Goal: Task Accomplishment & Management: Use online tool/utility

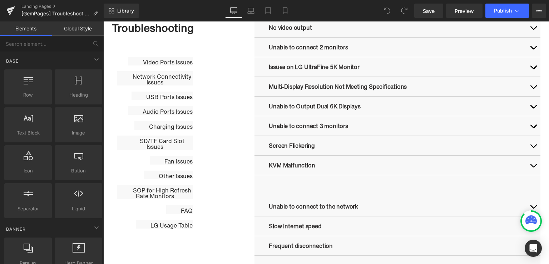
scroll to position [403, 0]
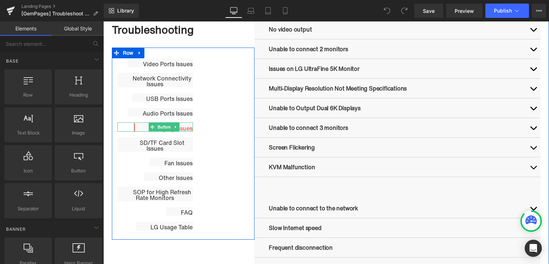
click at [157, 125] on span "Button" at bounding box center [164, 127] width 16 height 9
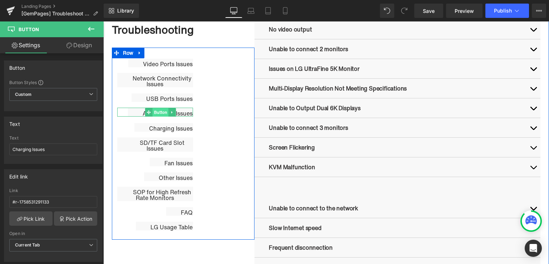
click at [153, 115] on span "Button" at bounding box center [161, 112] width 16 height 9
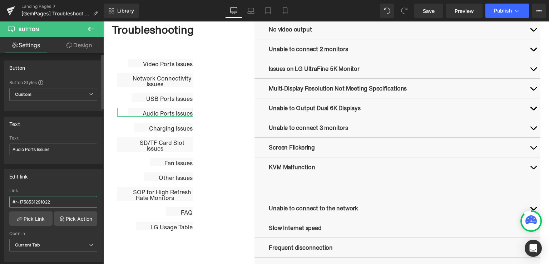
click at [46, 201] on input "#r-1758531291022" at bounding box center [53, 202] width 88 height 12
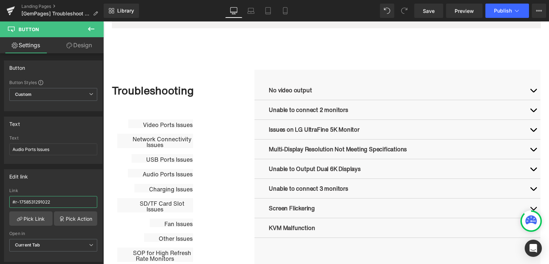
scroll to position [345, 0]
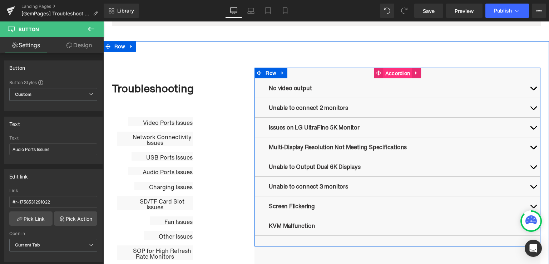
click at [388, 71] on span "Accordion" at bounding box center [398, 73] width 29 height 11
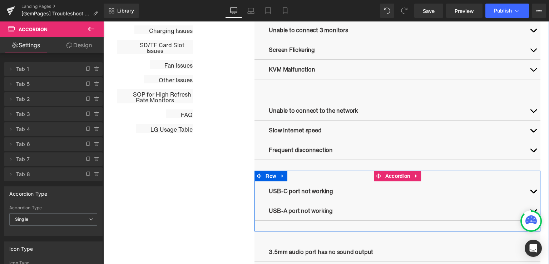
scroll to position [537, 0]
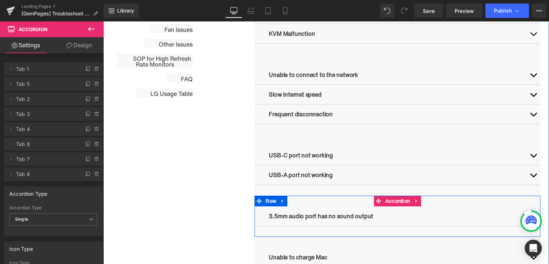
click at [326, 204] on div "3.5mm audio port has no sound output Text Block 1. Check wiring and connections…" at bounding box center [398, 216] width 286 height 41
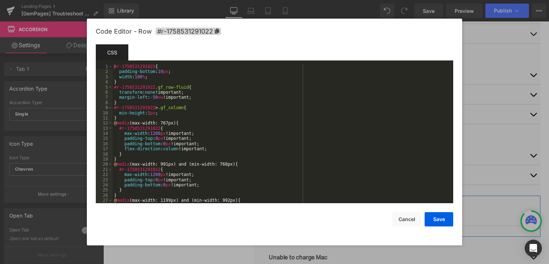
click at [265, 0] on div "Accordion You are previewing how the will restyle your page. You can not edit E…" at bounding box center [274, 0] width 549 height 0
click at [407, 218] on button "Cancel" at bounding box center [407, 219] width 29 height 14
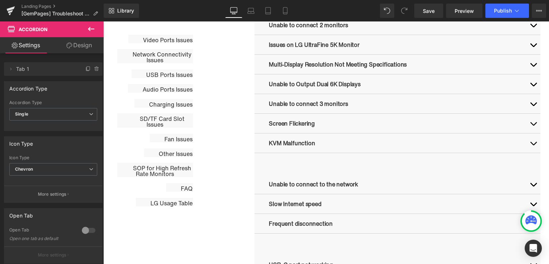
scroll to position [445, 0]
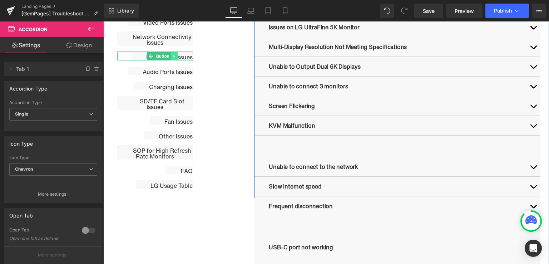
click at [175, 55] on link at bounding box center [175, 56] width 8 height 9
click at [148, 54] on link "Button" at bounding box center [158, 56] width 23 height 9
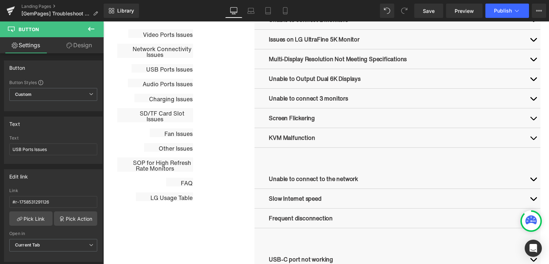
scroll to position [427, 0]
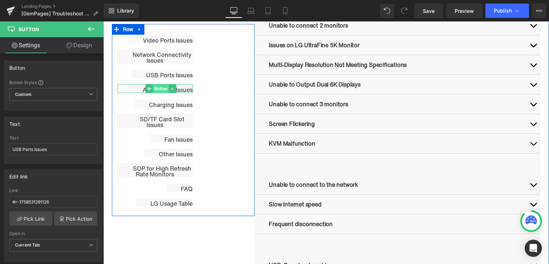
click at [156, 87] on span "Button" at bounding box center [161, 88] width 16 height 9
click at [156, 106] on span "Button" at bounding box center [164, 103] width 16 height 9
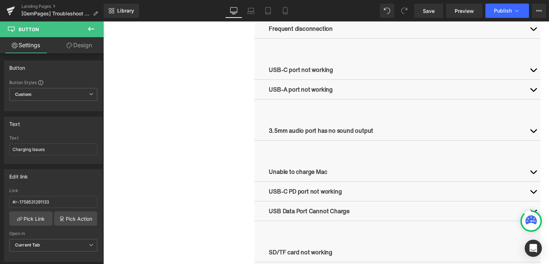
scroll to position [632, 0]
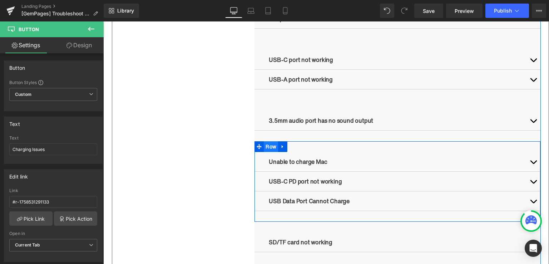
click at [266, 145] on span "Row" at bounding box center [271, 146] width 14 height 11
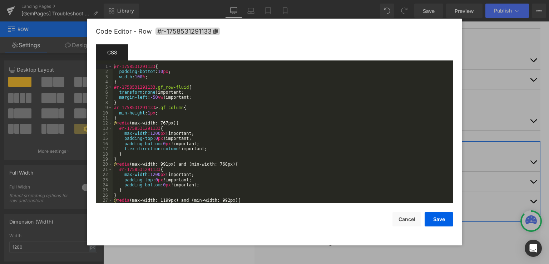
click at [274, 0] on div "Row You are previewing how the will restyle your page. You can not edit Element…" at bounding box center [274, 0] width 549 height 0
click at [185, 9] on div at bounding box center [274, 132] width 549 height 264
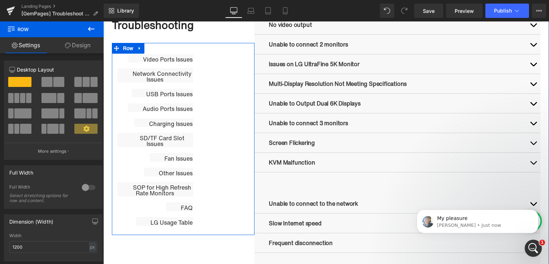
scroll to position [0, 0]
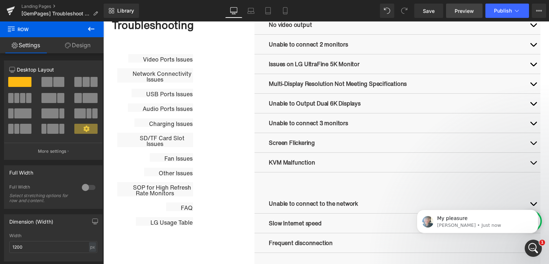
click at [469, 14] on span "Preview" at bounding box center [464, 11] width 19 height 8
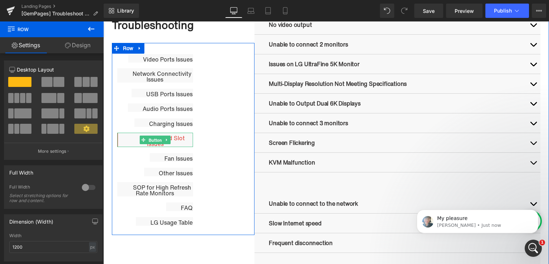
click at [154, 142] on span "Button" at bounding box center [155, 140] width 16 height 9
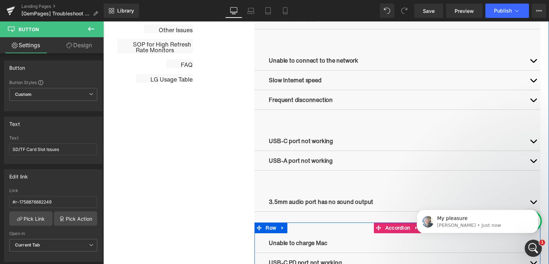
scroll to position [658, 0]
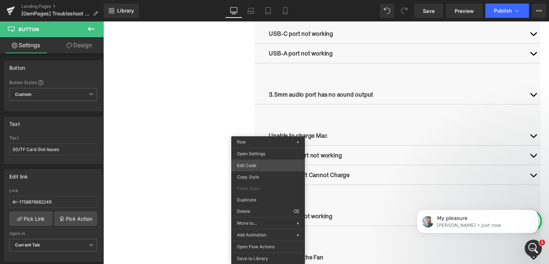
click at [263, 0] on div "Button You are previewing how the will restyle your page. You can not edit Elem…" at bounding box center [274, 0] width 549 height 0
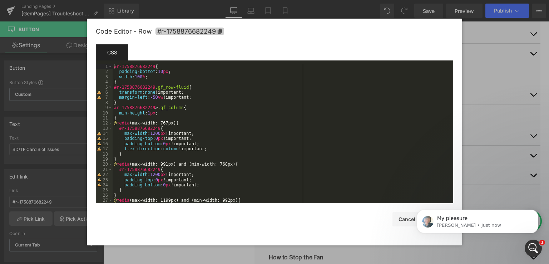
click at [222, 31] on span "#r-1758876682249" at bounding box center [190, 32] width 69 height 8
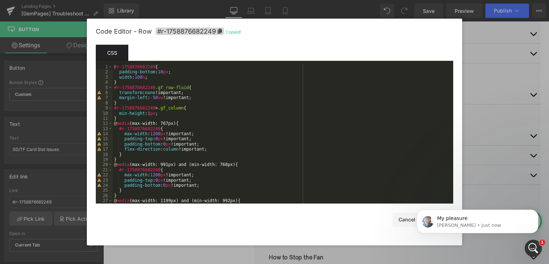
click at [59, 151] on div at bounding box center [274, 132] width 549 height 264
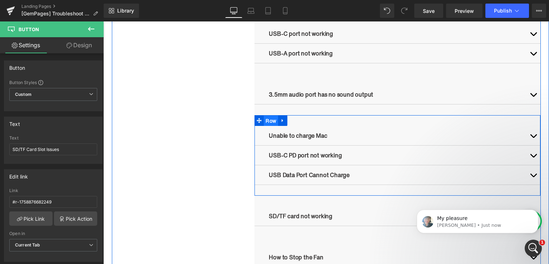
click at [268, 117] on ul "Row" at bounding box center [271, 120] width 33 height 11
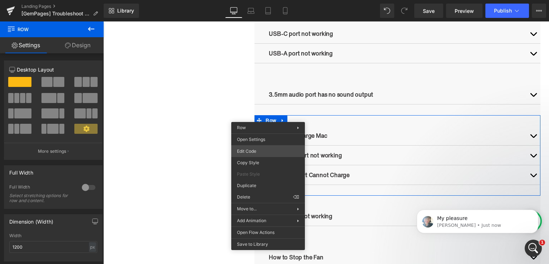
click at [263, 0] on div "Row You are previewing how the will restyle your page. You can not edit Element…" at bounding box center [274, 0] width 549 height 0
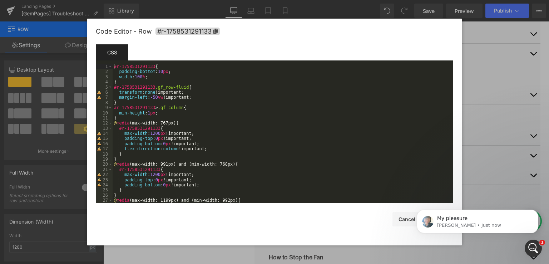
click at [202, 13] on div at bounding box center [274, 132] width 549 height 264
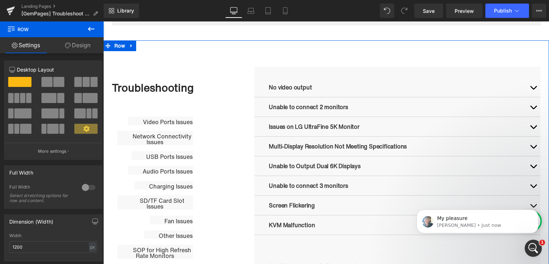
scroll to position [336, 0]
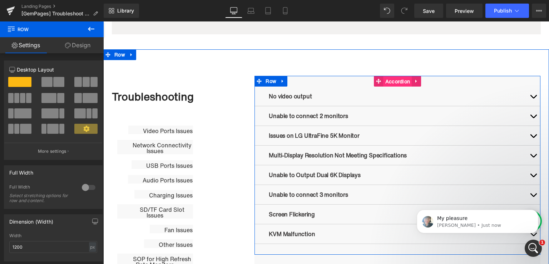
click at [389, 80] on span "Accordion" at bounding box center [398, 81] width 29 height 11
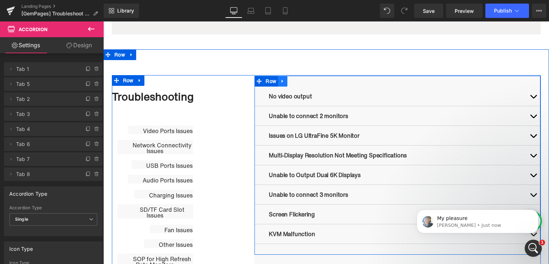
click at [268, 83] on ul "Row" at bounding box center [271, 81] width 33 height 11
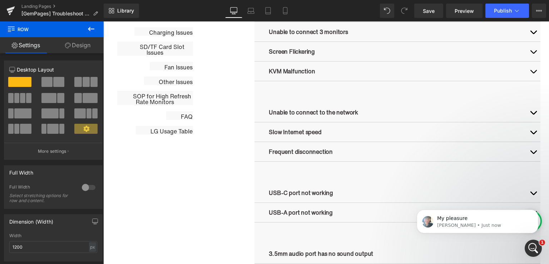
scroll to position [501, 0]
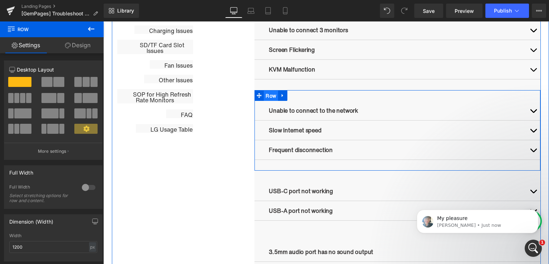
click at [265, 97] on span "Row" at bounding box center [271, 95] width 14 height 11
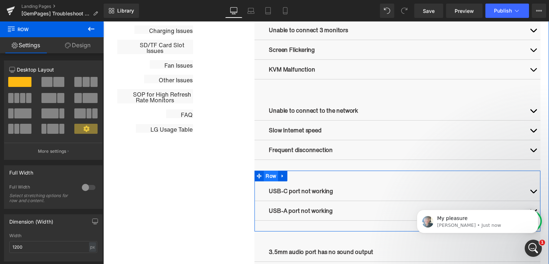
click at [268, 175] on ul "Row" at bounding box center [271, 176] width 33 height 11
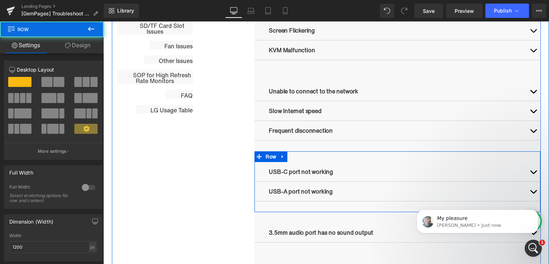
scroll to position [537, 0]
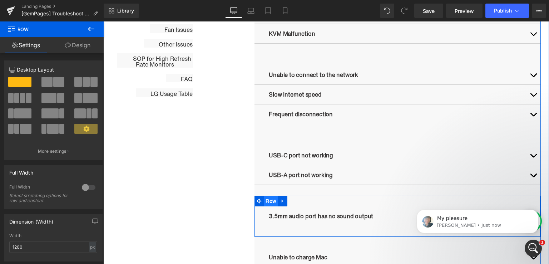
click at [268, 198] on ul "Row" at bounding box center [271, 201] width 33 height 11
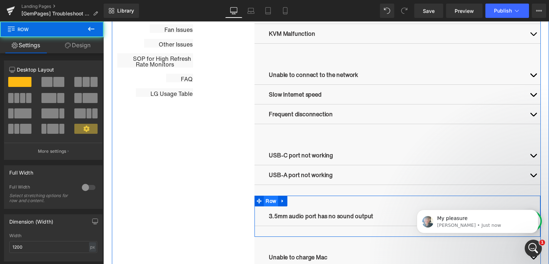
scroll to position [572, 0]
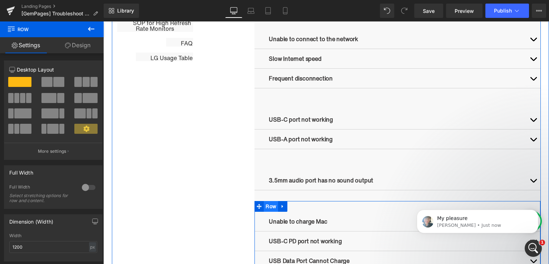
click at [270, 208] on ul "Row" at bounding box center [271, 206] width 33 height 11
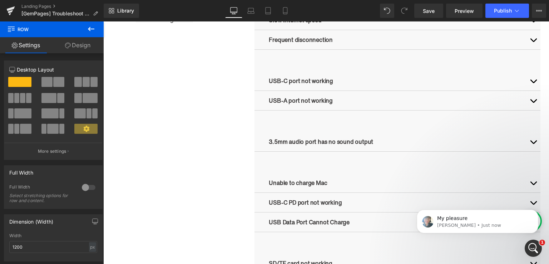
scroll to position [629, 0]
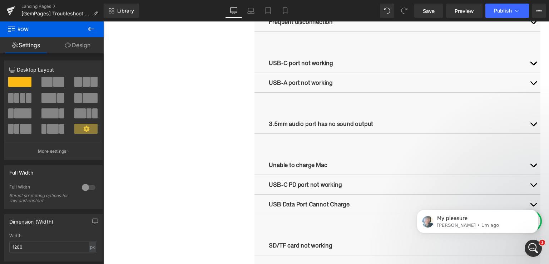
click at [525, 202] on body "My pleasure Annie • 1m ago" at bounding box center [477, 219] width 137 height 44
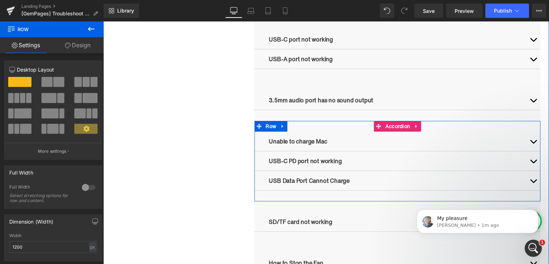
scroll to position [665, 0]
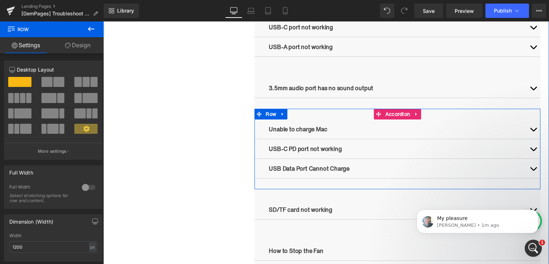
click at [532, 166] on button "button" at bounding box center [533, 168] width 14 height 19
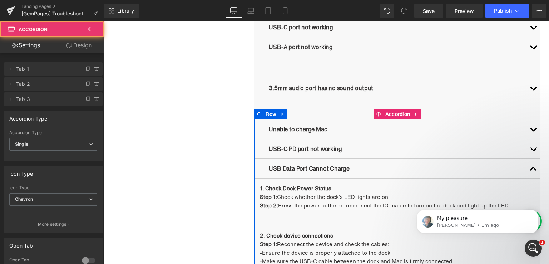
click at [534, 171] on span "button" at bounding box center [534, 171] width 0 height 0
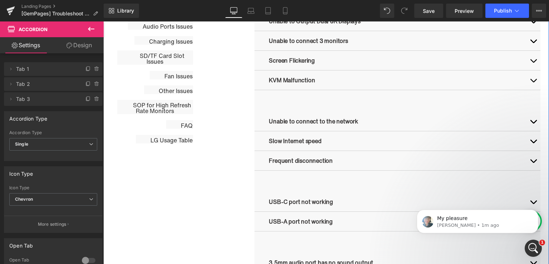
scroll to position [503, 0]
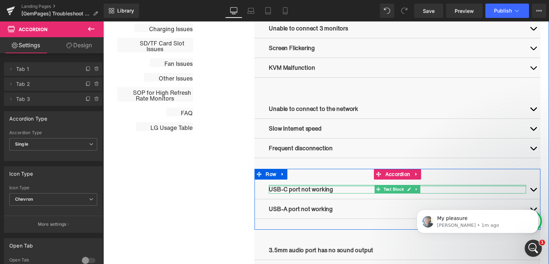
click at [313, 185] on div at bounding box center [397, 186] width 257 height 2
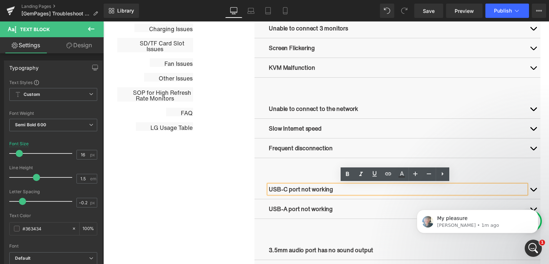
click at [261, 180] on div "USB-C port not working Text Block" at bounding box center [398, 190] width 286 height 20
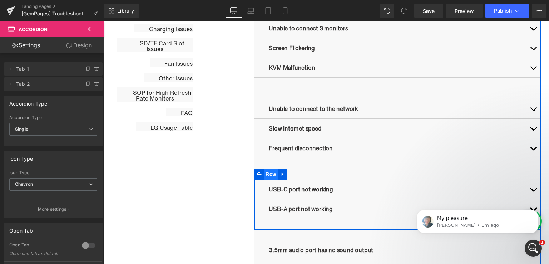
scroll to position [610, 0]
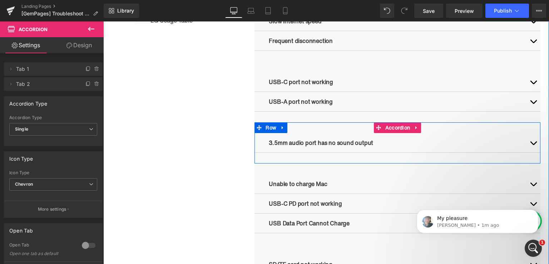
click at [269, 136] on div "3.5mm audio port has no sound output Text Block" at bounding box center [398, 143] width 286 height 20
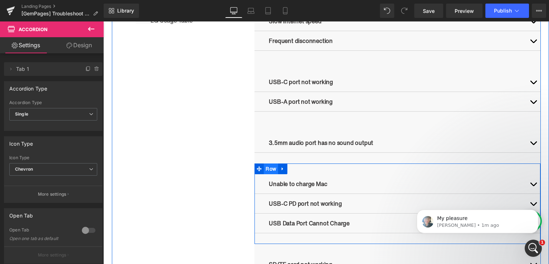
click at [267, 167] on span "Row" at bounding box center [271, 168] width 14 height 11
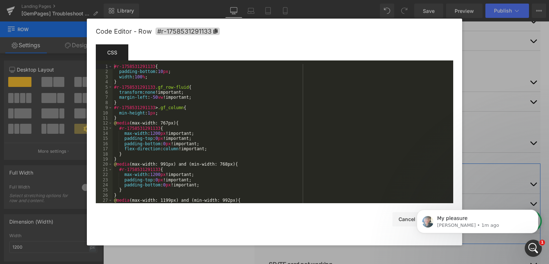
click at [262, 0] on div "Row You are previewing how the will restyle your page. You can not edit Element…" at bounding box center [274, 0] width 549 height 0
click at [215, 34] on span "#r-1758531291133" at bounding box center [188, 32] width 64 height 8
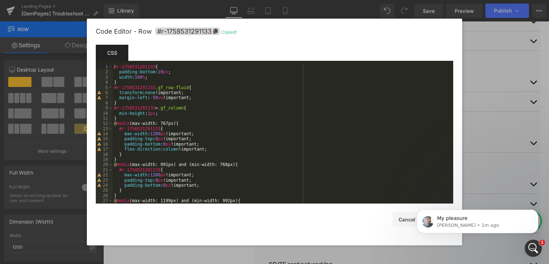
click at [162, 9] on div at bounding box center [274, 132] width 549 height 264
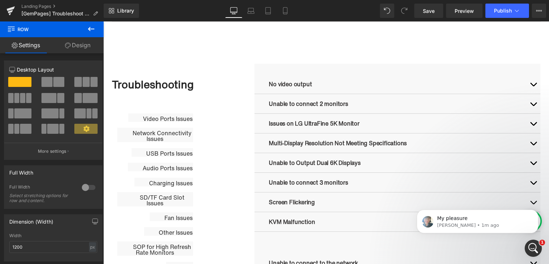
scroll to position [376, 0]
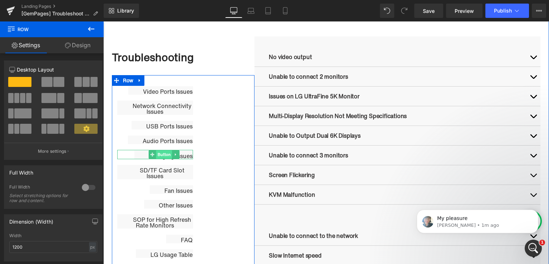
click at [166, 155] on span "Button" at bounding box center [164, 154] width 16 height 9
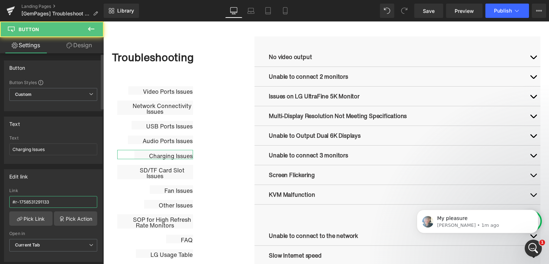
click at [50, 204] on input "#r-1758531291133" at bounding box center [53, 202] width 88 height 12
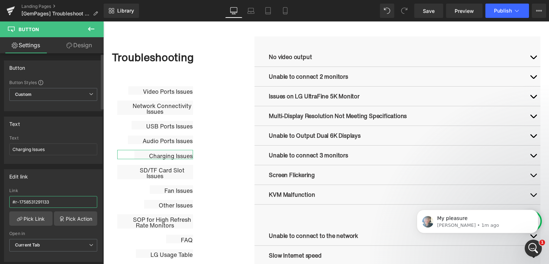
click at [50, 204] on input "#r-1758531291133" at bounding box center [53, 202] width 88 height 12
paste input "#r-1758531291133"
drag, startPoint x: 17, startPoint y: 201, endPoint x: 7, endPoint y: 202, distance: 10.5
click at [7, 202] on div "#r-1758531291133 Link #r-#r-1758531291133 Pick Link Pick Action Current Tab New…" at bounding box center [53, 224] width 98 height 73
type input "#r-1758531291133"
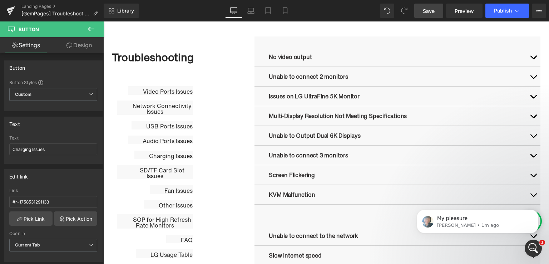
click at [419, 11] on link "Save" at bounding box center [428, 11] width 29 height 14
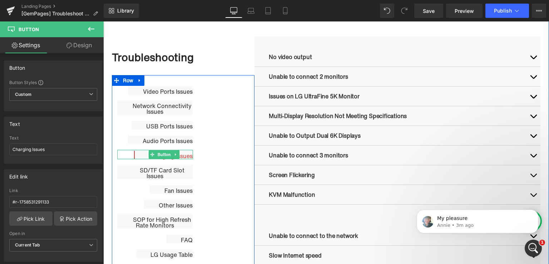
click at [163, 157] on span "Button" at bounding box center [164, 154] width 16 height 9
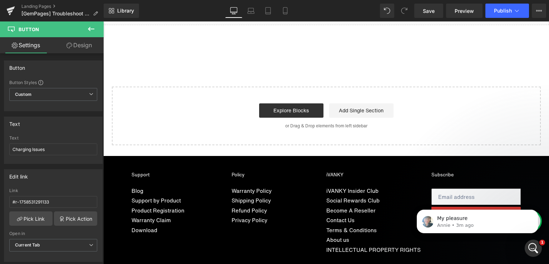
scroll to position [1220, 0]
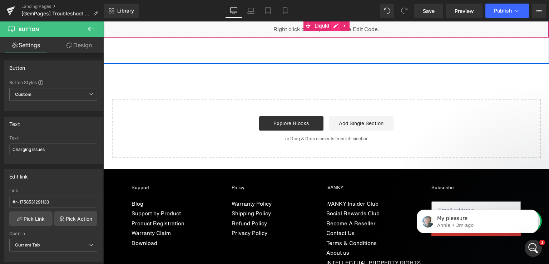
click at [333, 24] on div "Liquid" at bounding box center [326, 29] width 446 height 18
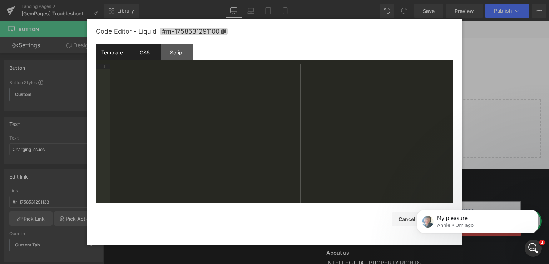
click at [143, 59] on div "CSS" at bounding box center [144, 52] width 33 height 16
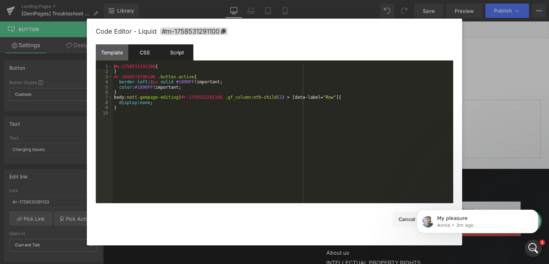
click at [175, 50] on div "Script" at bounding box center [177, 52] width 33 height 16
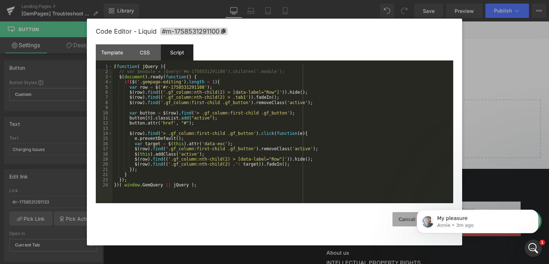
click at [408, 213] on button "Cancel" at bounding box center [407, 219] width 29 height 14
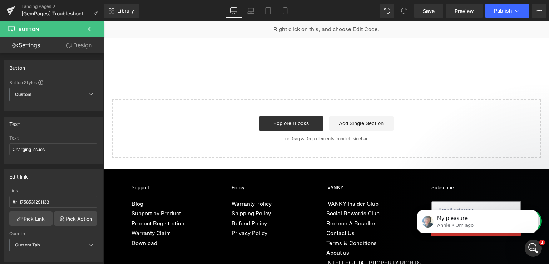
click at [540, 208] on div "My pleasure Annie • 3m ago" at bounding box center [478, 188] width 132 height 89
click at [536, 208] on button "Dismiss notification" at bounding box center [536, 211] width 9 height 9
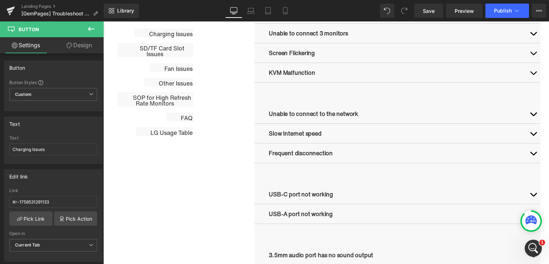
scroll to position [484, 0]
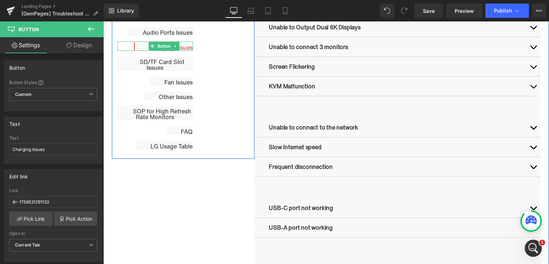
click at [169, 48] on span "Button" at bounding box center [164, 46] width 16 height 9
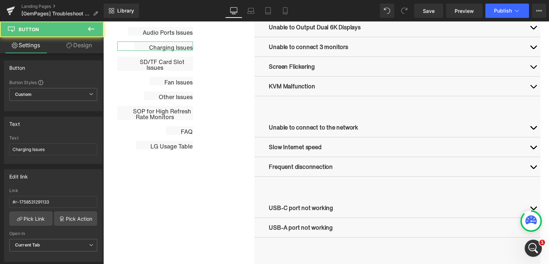
click at [74, 49] on link "Design" at bounding box center [79, 45] width 52 height 16
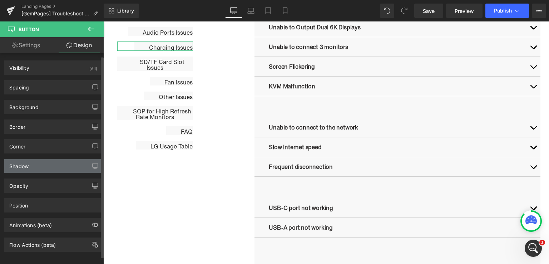
scroll to position [6, 0]
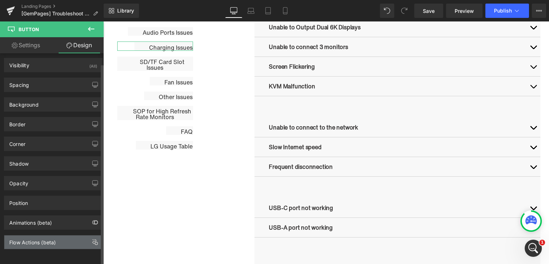
click at [54, 240] on div "Flow Actions (beta)" at bounding box center [32, 240] width 46 height 10
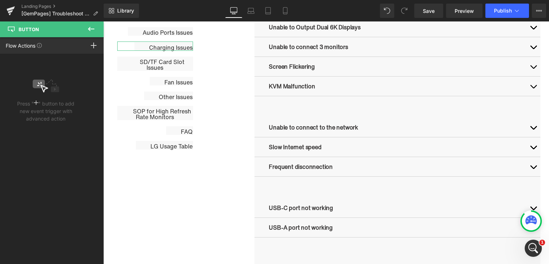
click at [73, 45] on div "Flow Actions Click "+" to add an event to trigger action affect on other elemen…" at bounding box center [52, 45] width 104 height 16
click at [87, 45] on div at bounding box center [94, 45] width 20 height 16
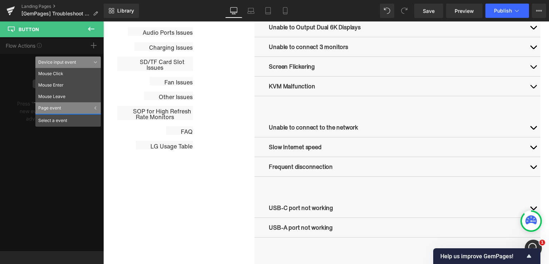
click at [95, 25] on icon at bounding box center [91, 29] width 9 height 9
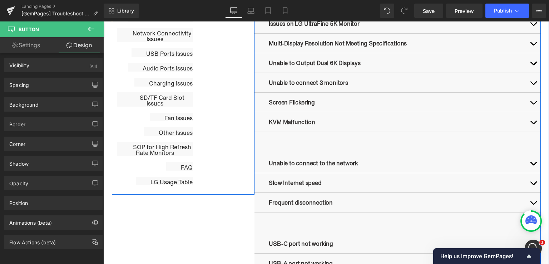
scroll to position [413, 0]
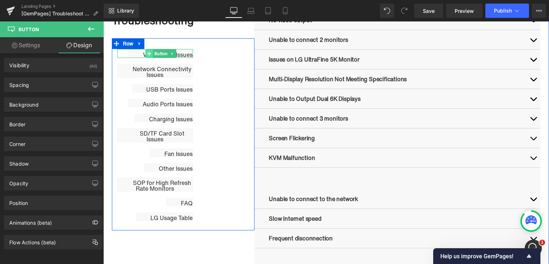
drag, startPoint x: 159, startPoint y: 51, endPoint x: 148, endPoint y: 55, distance: 12.0
click at [159, 51] on span "Button" at bounding box center [161, 53] width 16 height 9
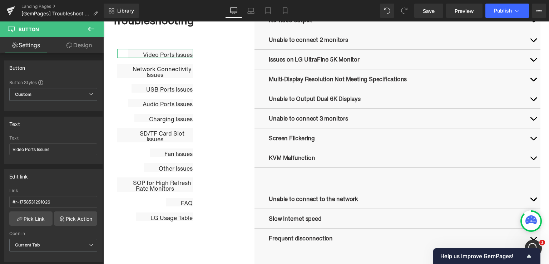
click at [87, 40] on link "Design" at bounding box center [79, 45] width 52 height 16
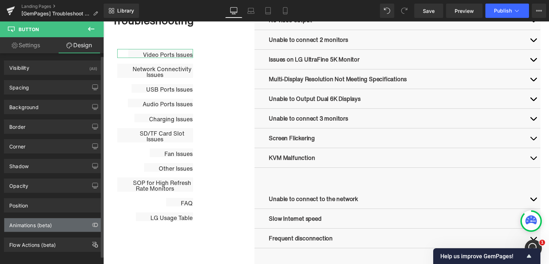
scroll to position [6, 0]
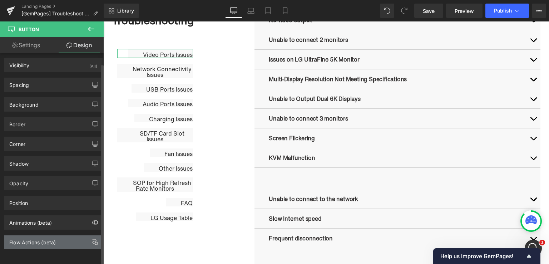
click at [59, 239] on div "Flow Actions (beta)" at bounding box center [53, 242] width 98 height 14
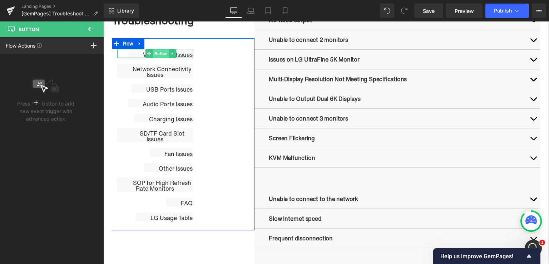
click at [162, 53] on span "Button" at bounding box center [161, 53] width 16 height 9
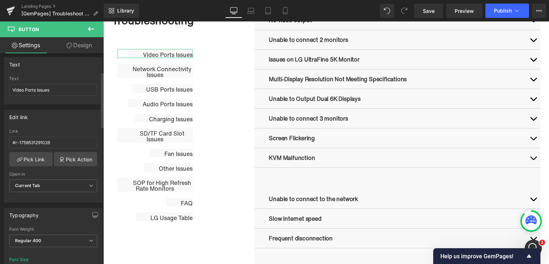
scroll to position [72, 0]
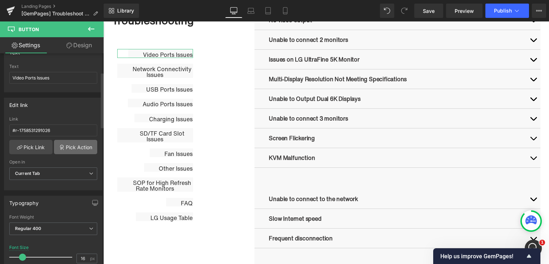
click at [87, 146] on link "Pick Action" at bounding box center [75, 147] width 43 height 14
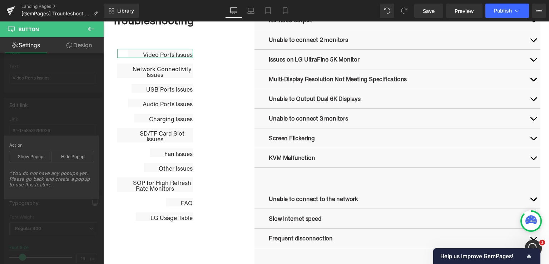
click at [86, 109] on div "Edit link #r-1758531291026 Link #r-1758531291026 Pick Link Pick Action Current …" at bounding box center [53, 141] width 107 height 98
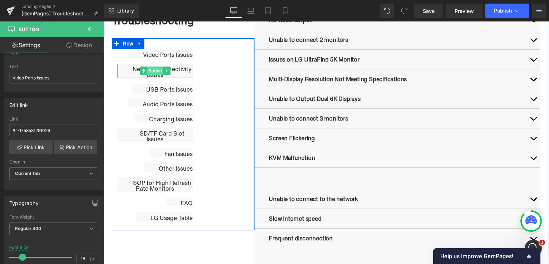
click at [153, 71] on span "Button" at bounding box center [155, 71] width 16 height 9
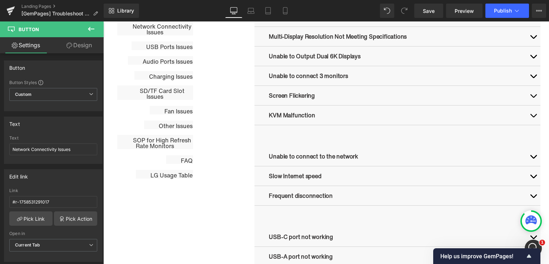
scroll to position [404, 0]
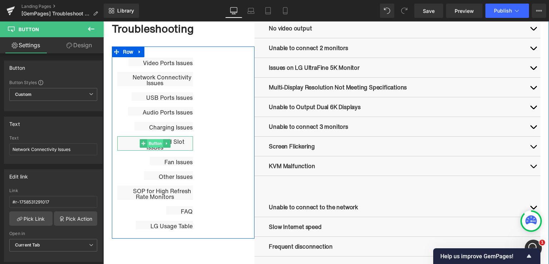
click at [154, 142] on span "Button" at bounding box center [155, 143] width 16 height 9
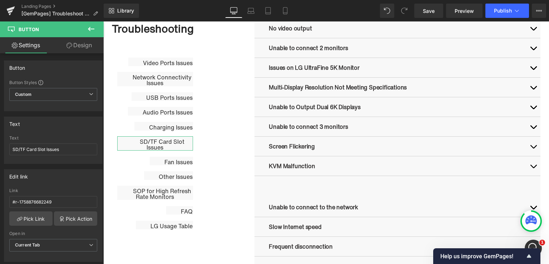
click at [77, 47] on link "Design" at bounding box center [79, 45] width 52 height 16
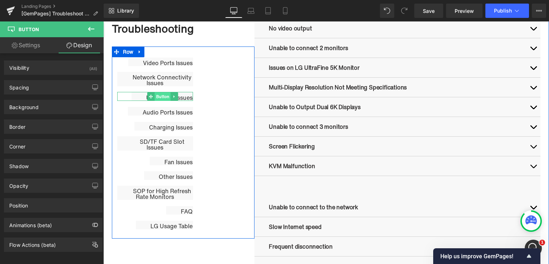
click at [159, 97] on span "Button" at bounding box center [163, 96] width 16 height 9
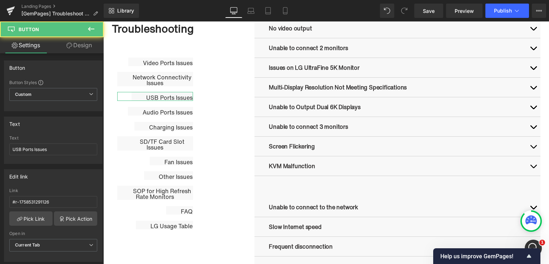
click at [80, 44] on link "Design" at bounding box center [79, 45] width 52 height 16
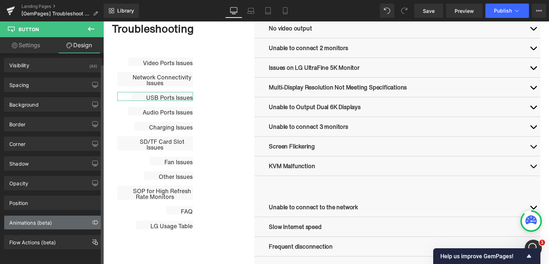
scroll to position [6, 0]
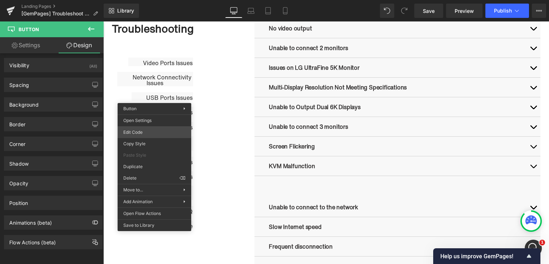
click at [160, 0] on div "Button You are previewing how the will restyle your page. You can not edit Elem…" at bounding box center [274, 0] width 549 height 0
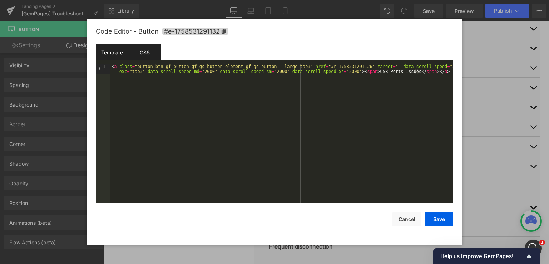
click at [149, 46] on div "CSS" at bounding box center [144, 52] width 33 height 16
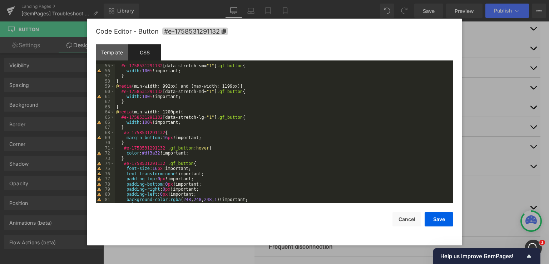
scroll to position [365, 0]
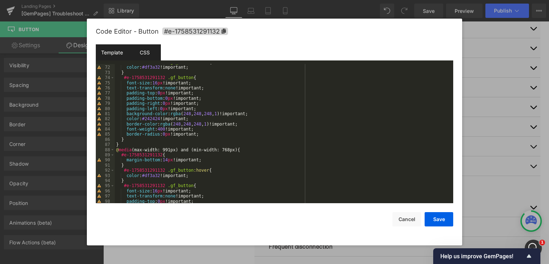
click at [116, 56] on div "Template" at bounding box center [112, 52] width 33 height 16
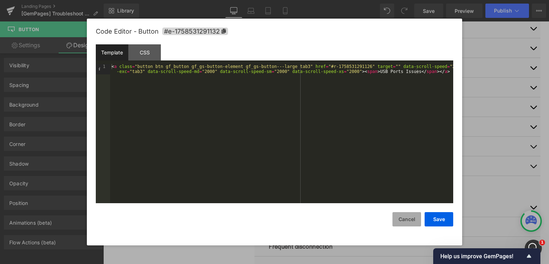
click at [413, 215] on button "Cancel" at bounding box center [407, 219] width 29 height 14
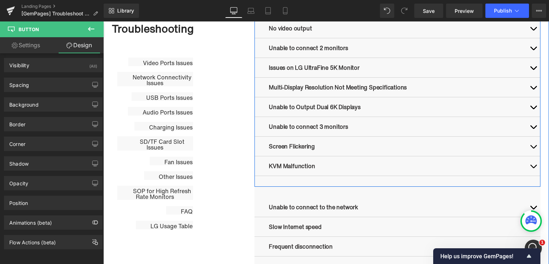
scroll to position [297, 0]
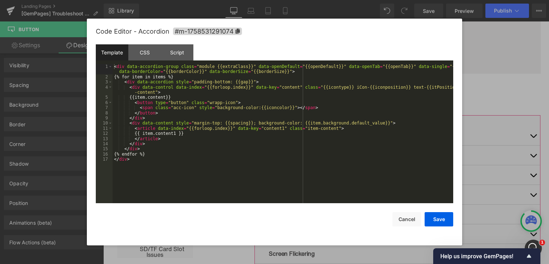
click at [390, 0] on div "Button You are previewing how the will restyle your page. You can not edit Elem…" at bounding box center [274, 0] width 549 height 0
click at [401, 217] on button "Cancel" at bounding box center [407, 219] width 29 height 14
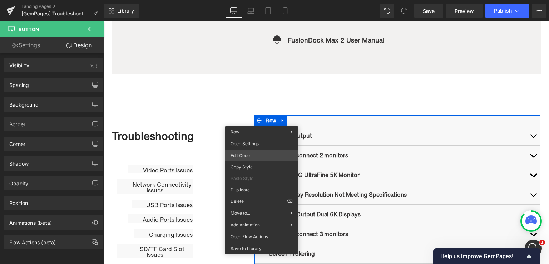
click at [258, 0] on div "Button You are previewing how the will restyle your page. You can not edit Elem…" at bounding box center [274, 0] width 549 height 0
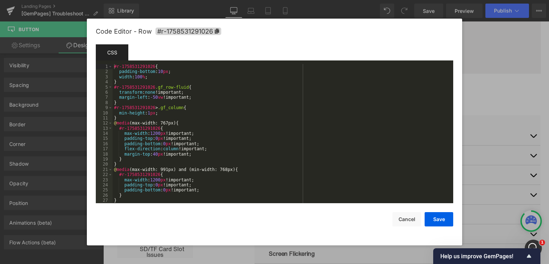
scroll to position [123, 0]
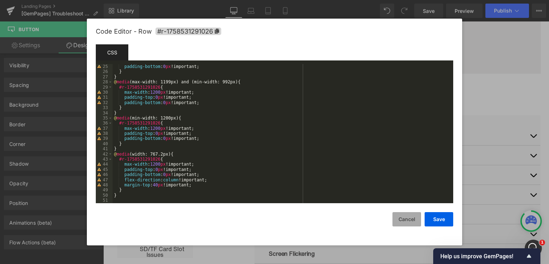
click at [400, 216] on button "Cancel" at bounding box center [407, 219] width 29 height 14
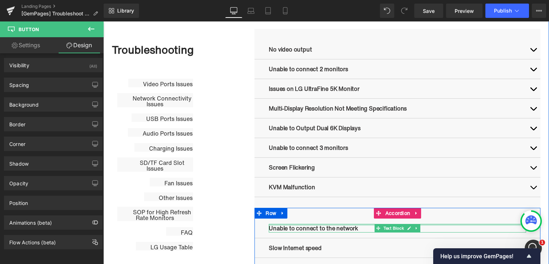
scroll to position [777, 0]
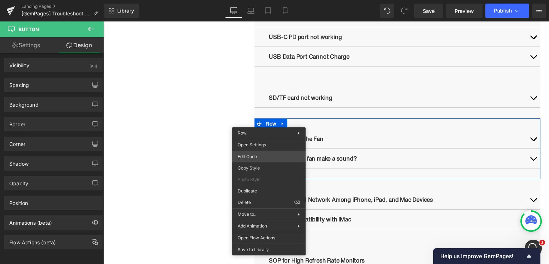
click at [275, 0] on div "Button You are previewing how the will restyle your page. You can not edit Elem…" at bounding box center [274, 0] width 549 height 0
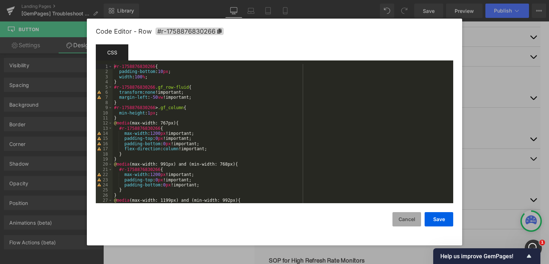
click at [408, 216] on button "Cancel" at bounding box center [407, 219] width 29 height 14
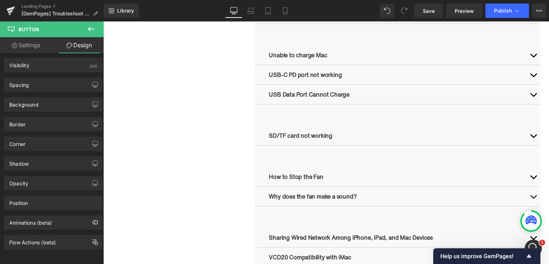
scroll to position [694, 0]
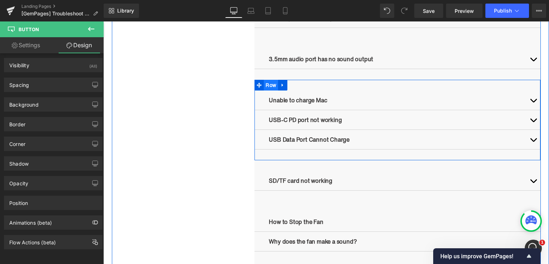
click at [267, 84] on span "Row" at bounding box center [271, 85] width 14 height 11
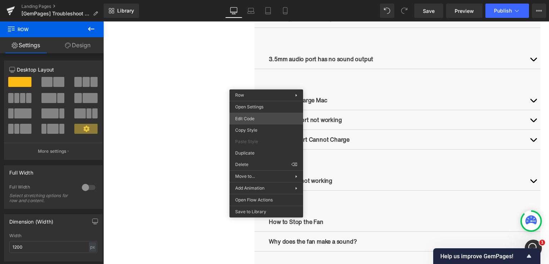
click at [255, 0] on div "Row You are previewing how the will restyle your page. You can not edit Element…" at bounding box center [274, 0] width 549 height 0
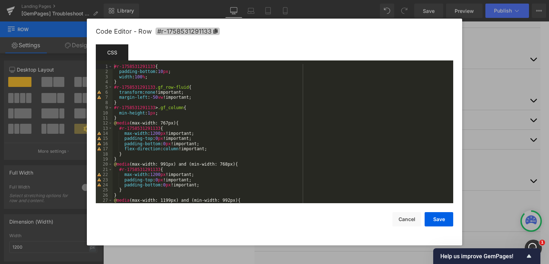
click at [217, 31] on icon at bounding box center [215, 31] width 4 height 5
drag, startPoint x: 546, startPoint y: 159, endPoint x: 547, endPoint y: 146, distance: 13.6
click at [547, 146] on div at bounding box center [274, 132] width 549 height 264
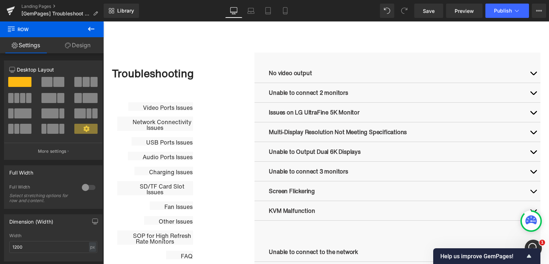
scroll to position [358, 0]
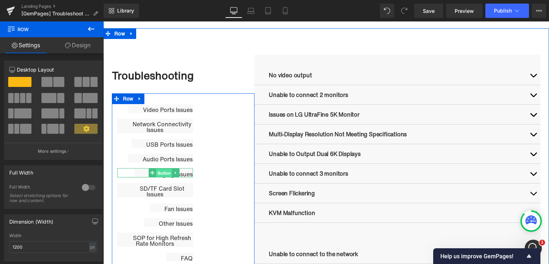
click at [156, 174] on span "Button" at bounding box center [164, 173] width 16 height 9
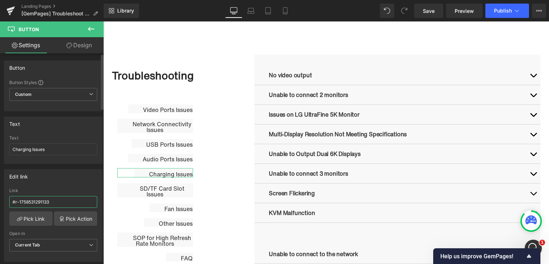
click at [19, 202] on input "#r-1758531291133" at bounding box center [53, 202] width 88 height 12
click at [47, 186] on div "Edit link #r-1758531291133 Link #r-1758531291133 Pick Link Pick Action Current …" at bounding box center [53, 215] width 99 height 93
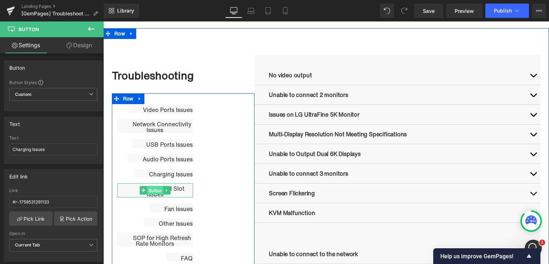
click at [153, 191] on span "Button" at bounding box center [155, 190] width 16 height 9
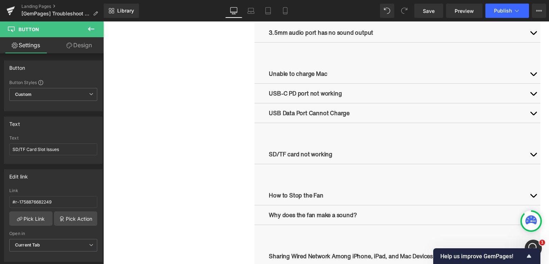
scroll to position [730, 0]
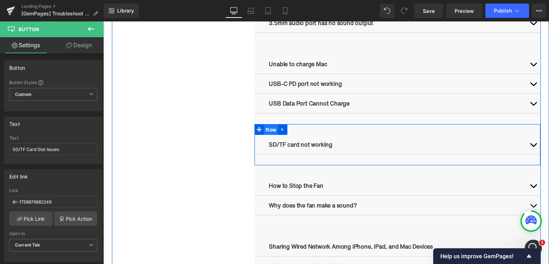
click at [269, 128] on span "Row" at bounding box center [271, 129] width 14 height 11
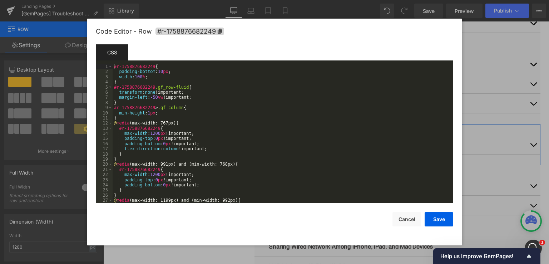
click at [265, 0] on div "Row You are previewing how the will restyle your page. You can not edit Element…" at bounding box center [274, 0] width 549 height 0
click at [222, 30] on icon at bounding box center [219, 31] width 5 height 5
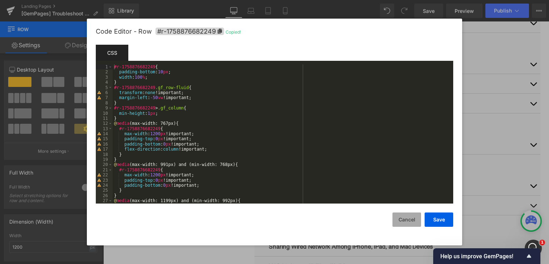
drag, startPoint x: 400, startPoint y: 216, endPoint x: 223, endPoint y: 173, distance: 182.6
click at [400, 216] on button "Cancel" at bounding box center [407, 219] width 29 height 14
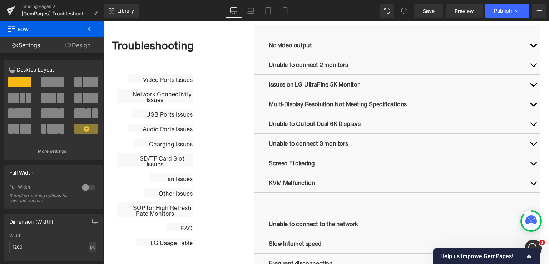
scroll to position [389, 0]
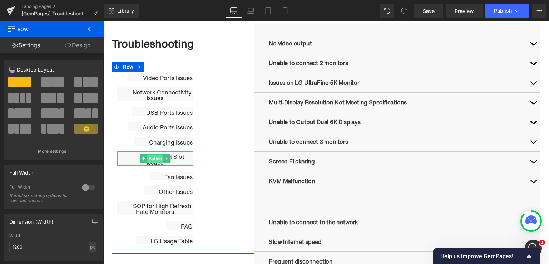
click at [147, 158] on span "Button" at bounding box center [155, 158] width 16 height 9
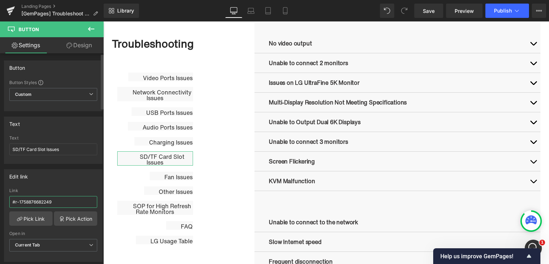
click at [62, 196] on input "#r-1758876682249" at bounding box center [53, 202] width 88 height 12
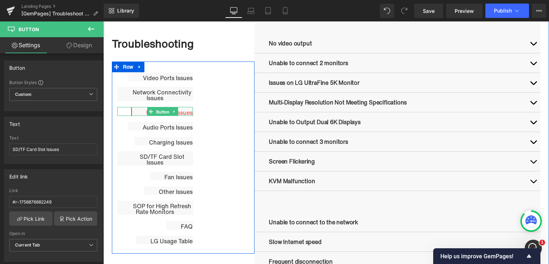
click at [162, 112] on span "Button" at bounding box center [163, 111] width 16 height 9
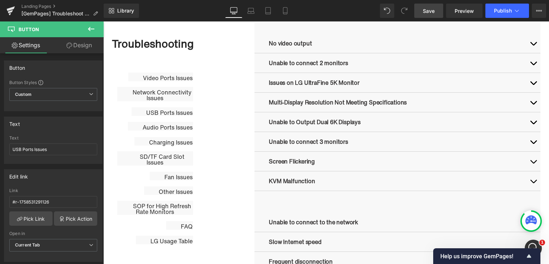
click at [421, 10] on link "Save" at bounding box center [428, 11] width 29 height 14
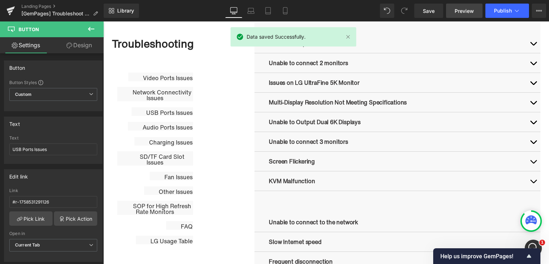
click at [463, 8] on span "Preview" at bounding box center [464, 11] width 19 height 8
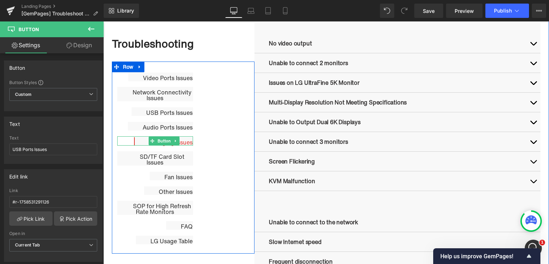
click at [159, 138] on span "Button" at bounding box center [164, 141] width 16 height 9
click at [157, 126] on span "Button" at bounding box center [161, 126] width 16 height 9
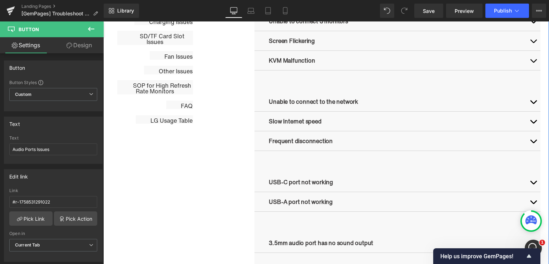
scroll to position [532, 0]
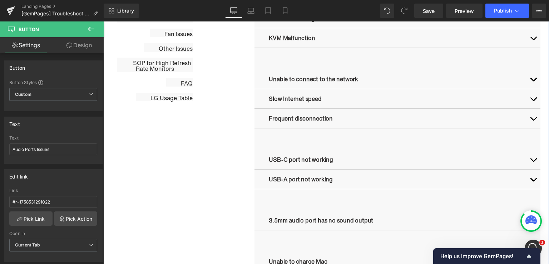
click at [306, 207] on div "3.5mm audio port has no sound output Text Block 1. Check wiring and connections…" at bounding box center [398, 220] width 286 height 41
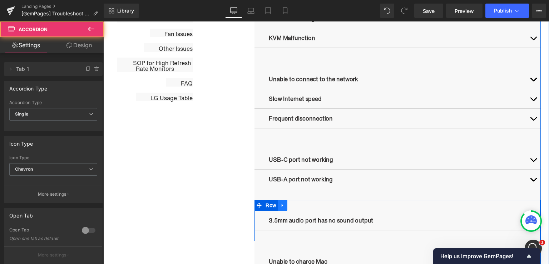
drag, startPoint x: 270, startPoint y: 202, endPoint x: 374, endPoint y: 211, distance: 104.8
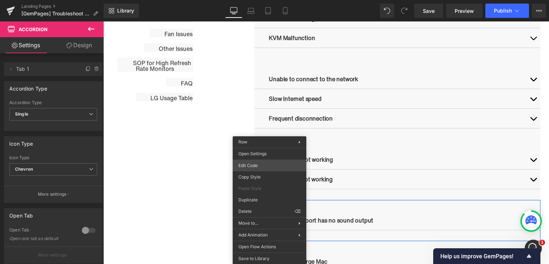
click at [261, 0] on div "Button You are previewing how the will restyle your page. You can not edit Elem…" at bounding box center [274, 0] width 549 height 0
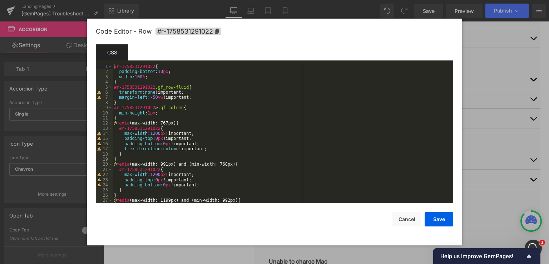
click at [488, 138] on div at bounding box center [274, 132] width 549 height 264
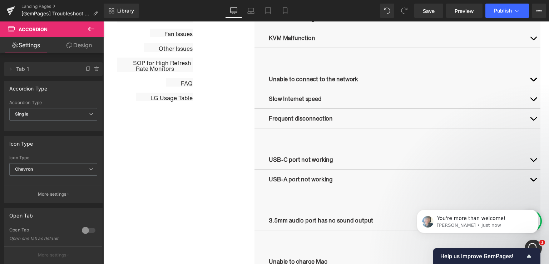
scroll to position [0, 0]
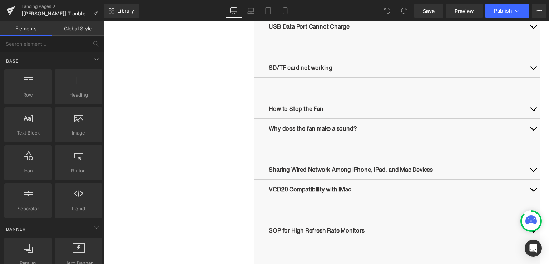
scroll to position [681, 0]
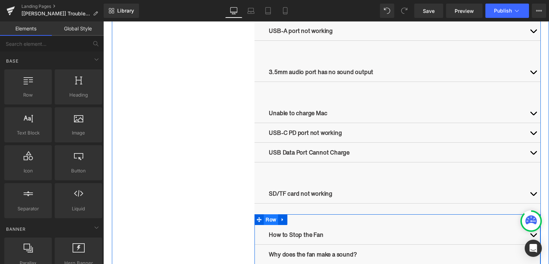
click at [267, 220] on span "Row" at bounding box center [271, 219] width 14 height 11
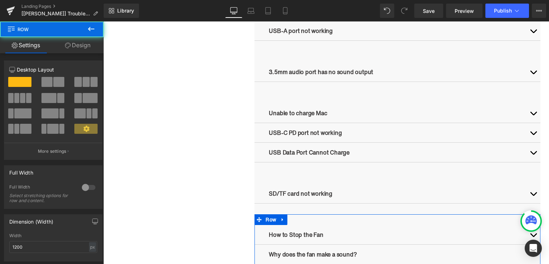
click at [72, 42] on link "Design" at bounding box center [78, 45] width 52 height 16
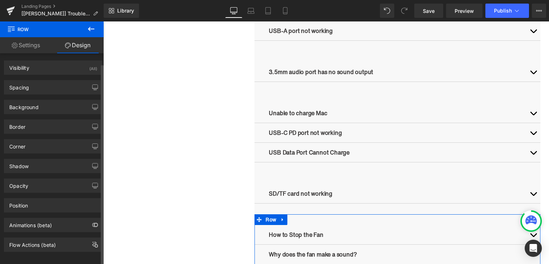
scroll to position [6, 0]
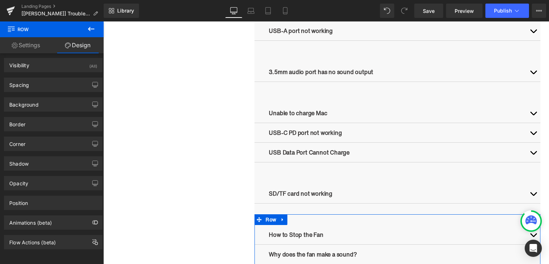
click at [42, 44] on link "Settings" at bounding box center [26, 45] width 52 height 16
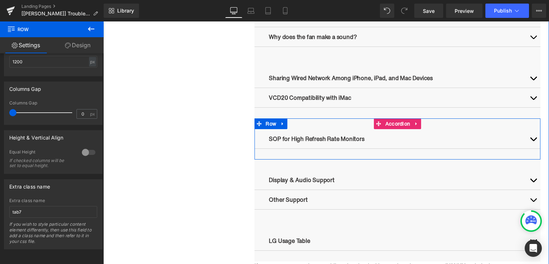
scroll to position [862, 0]
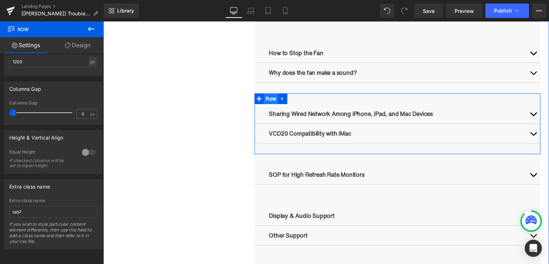
click at [269, 99] on span "Row" at bounding box center [271, 98] width 14 height 11
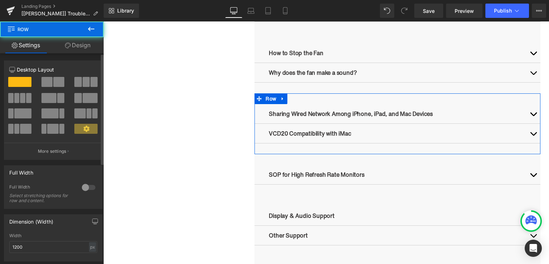
scroll to position [190, 0]
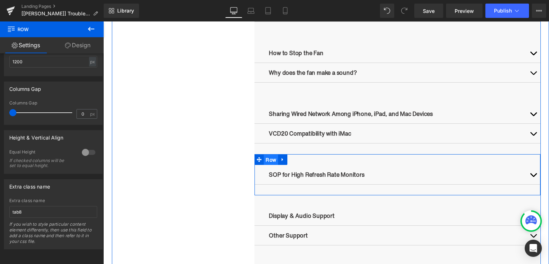
click at [267, 158] on span "Row" at bounding box center [271, 159] width 14 height 11
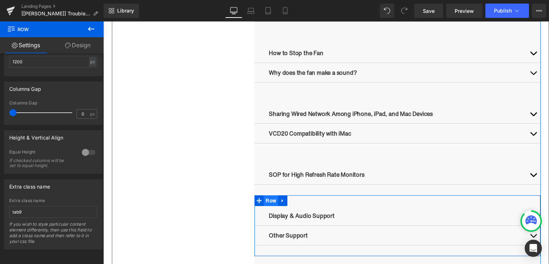
click at [266, 199] on span "Row" at bounding box center [271, 200] width 14 height 11
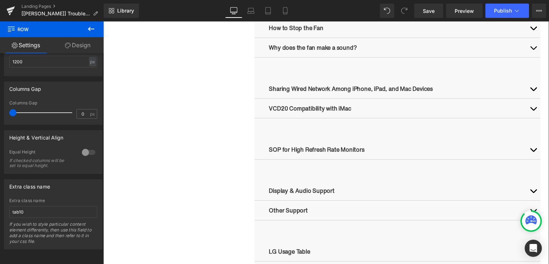
scroll to position [898, 0]
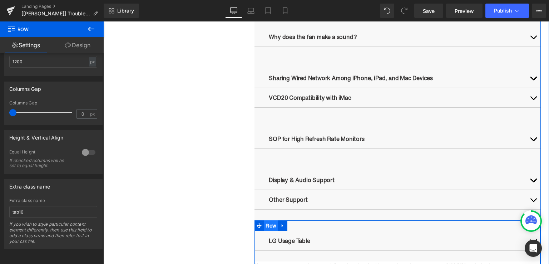
click at [267, 226] on span "Row" at bounding box center [271, 225] width 14 height 11
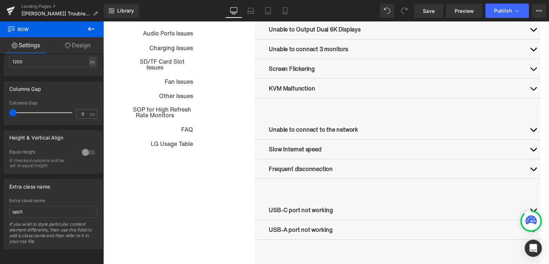
scroll to position [507, 0]
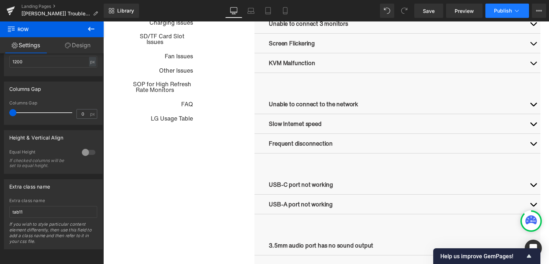
click at [503, 14] on button "Publish" at bounding box center [508, 11] width 44 height 14
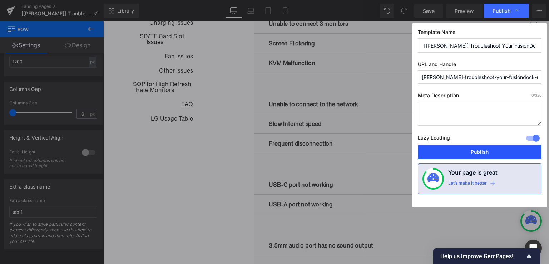
click at [482, 149] on button "Publish" at bounding box center [480, 152] width 124 height 14
